Goal: Information Seeking & Learning: Learn about a topic

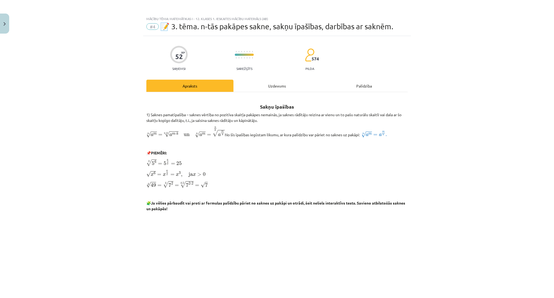
scroll to position [319, 0]
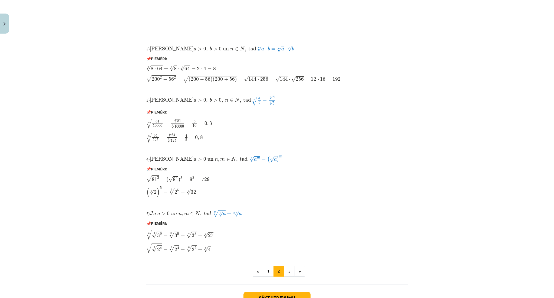
drag, startPoint x: 0, startPoint y: 0, endPoint x: 261, endPoint y: 158, distance: 305.2
click at [261, 158] on p "4) Ja a > 0 un n , m ∈ N , tad Ja a > 0 un n , m ∈ N , tad n √ a m = ( n √ a ) …" at bounding box center [276, 159] width 261 height 8
click at [278, 164] on div "Sakņu īpašības 1) Saknes pamatīpašība – saknes vērtība no pozitīva skaitļa pakā…" at bounding box center [276, 16] width 261 height 476
click at [305, 165] on div "Sakņu īpašības 1) Saknes pamatīpašība – saknes vērtība no pozitīva skaitļa pakā…" at bounding box center [276, 16] width 261 height 476
click at [318, 172] on p "📌 PIEMĒRI:" at bounding box center [276, 169] width 261 height 6
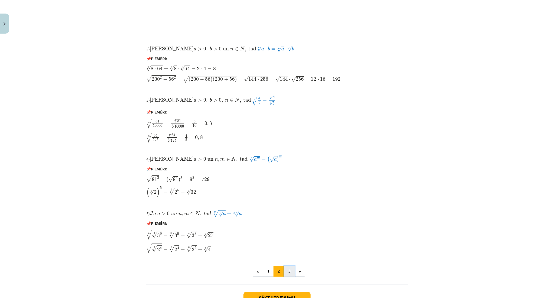
click at [284, 268] on button "3" at bounding box center [289, 270] width 11 height 11
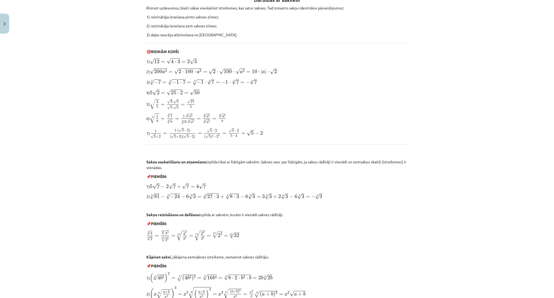
scroll to position [97, 0]
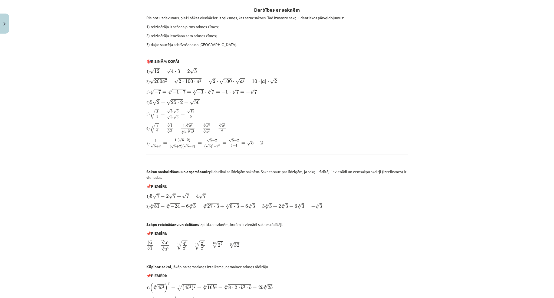
click at [275, 240] on p "3 √ 4 4 √ 2 = 12 √ 4 4 12 √ 2 3 = 12 √ 4 4 2 3 = 12 √ 2 8 2 3 = 12 √ 2 5 = 12 √…" at bounding box center [276, 245] width 261 height 12
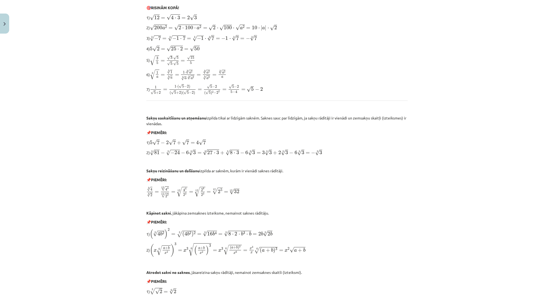
scroll to position [152, 0]
drag, startPoint x: 147, startPoint y: 153, endPoint x: 197, endPoint y: 149, distance: 50.5
click at [197, 149] on p "2) 3 √ 81 − 3 √ − 24 − 6 3 √ 3 = 3 √ 27 ⋅ 3 + 3 √ 8 ⋅ 3 − 6 3 √ 3 = 3 3 √ 3 + 2…" at bounding box center [276, 150] width 261 height 7
copy p "3 √ 81 − 3 √ − 24 − 6 3 √ 3"
click at [150, 153] on span "√" at bounding box center [152, 151] width 4 height 6
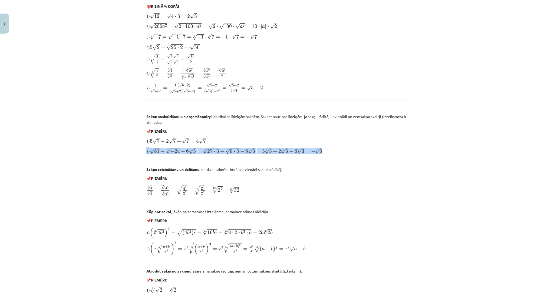
drag, startPoint x: 140, startPoint y: 152, endPoint x: 337, endPoint y: 151, distance: 196.5
click at [337, 151] on div "Mācību tēma: Matemātikas i - 12. klases 1. ieskaites mācību materiāls (ab) #4 📝…" at bounding box center [277, 149] width 554 height 298
copy p "2) 3 √ 81 − 3 √ − 24 − 6 3 √ 3 = 3 √ 27 ⋅ 3 + 3 √ 8 ⋅ 3 − 6 3 √ 3 = 3 3 √ 3 + 2…"
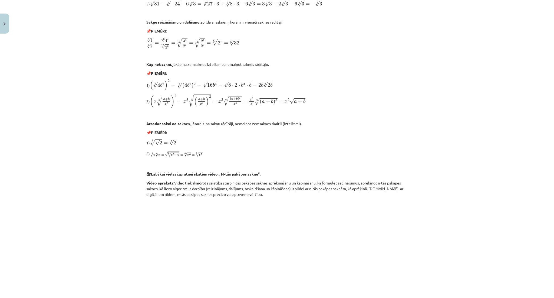
scroll to position [298, 0]
click at [146, 31] on p "📌 PIEMĒRI:" at bounding box center [276, 32] width 261 height 6
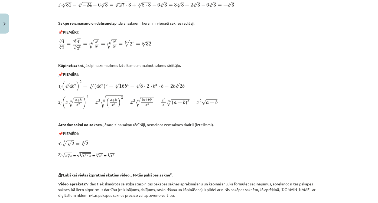
scroll to position [298, 0]
click at [301, 57] on p at bounding box center [188, 57] width 261 height 6
drag, startPoint x: 60, startPoint y: 85, endPoint x: 198, endPoint y: 88, distance: 137.5
click at [198, 88] on p "1) ( 3 √ 4 b 2 ) 2 = 3 √ ( 4 b 2 ) 2 = 3 √ 16 b 4 = 3 √ 8 ⋅ 2 ⋅ b 3 ⋅ b = 2 b 3…" at bounding box center [188, 85] width 261 height 11
copy span "( 3 √ 4 b 2 ) 2 = 3 √ ( 4 b 2 ) 2 = 3 √ 16 b 4 = 3 √ 8 ⋅ 2 ⋅ b 3 ⋅ b = 2 b 3 √ …"
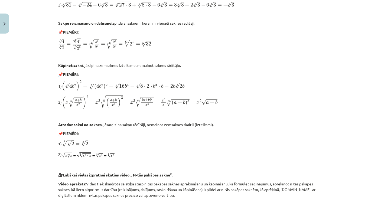
click at [136, 116] on p at bounding box center [188, 116] width 261 height 6
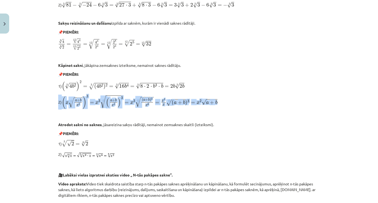
drag, startPoint x: 53, startPoint y: 99, endPoint x: 241, endPoint y: 109, distance: 188.3
click at [241, 109] on div "Mācību tēma: Matemātikas i - 12. klases 1. ieskaites mācību materiāls (ab) #4 📝…" at bounding box center [189, 101] width 378 height 203
copy p "2) ( x 6 √ a + b x 2 ) 3 = x 3 6 √ ( a + b x 2 ) 3 = x 3 6 √ ( a + b ) 3 x 6 = …"
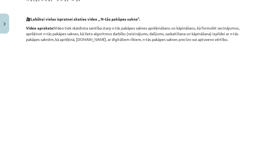
scroll to position [467, 0]
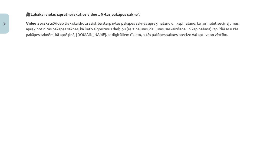
click at [271, 74] on div "Mācību tēma: Matemātikas i - 12. klases 1. ieskaites mācību materiāls (ab) #4 📝…" at bounding box center [138, 74] width 277 height 149
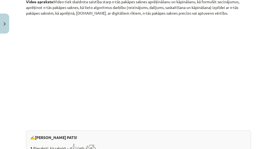
scroll to position [493, 0]
